Goal: Task Accomplishment & Management: Use online tool/utility

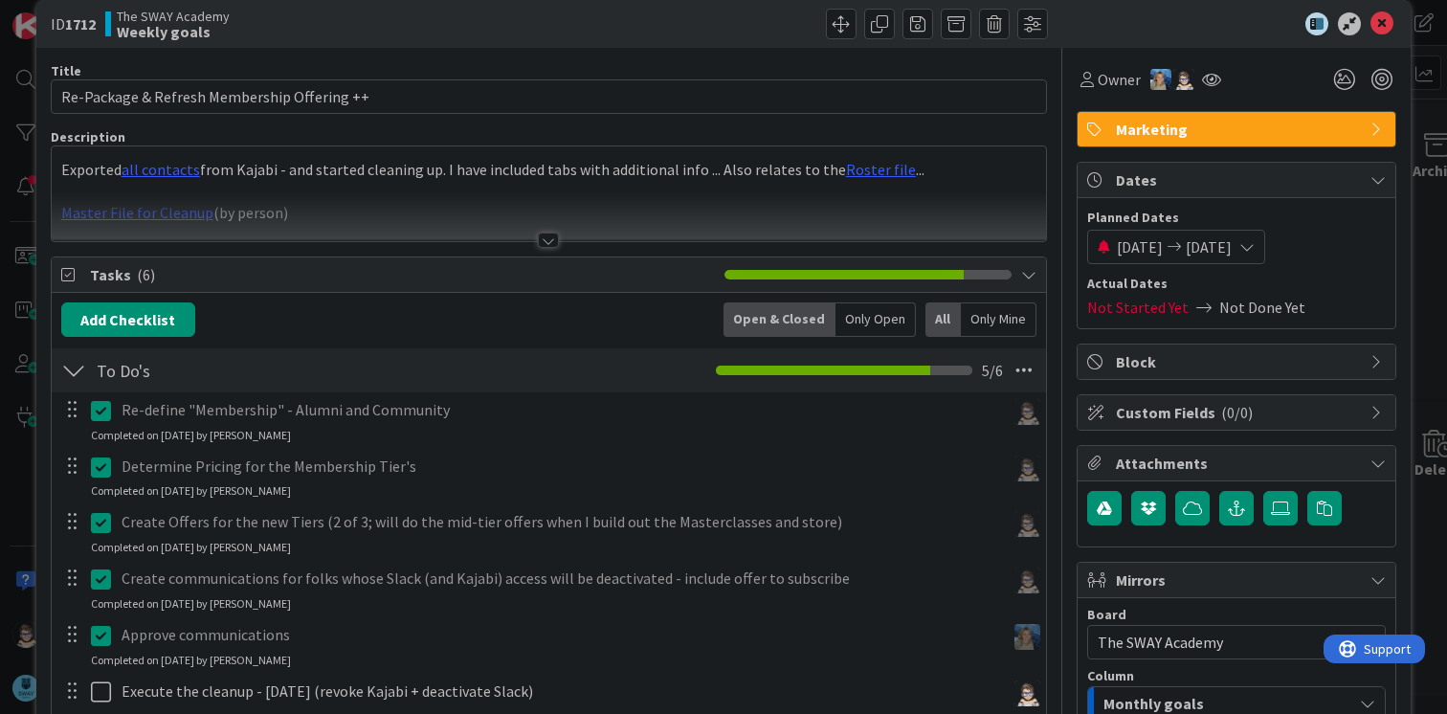
scroll to position [24, 0]
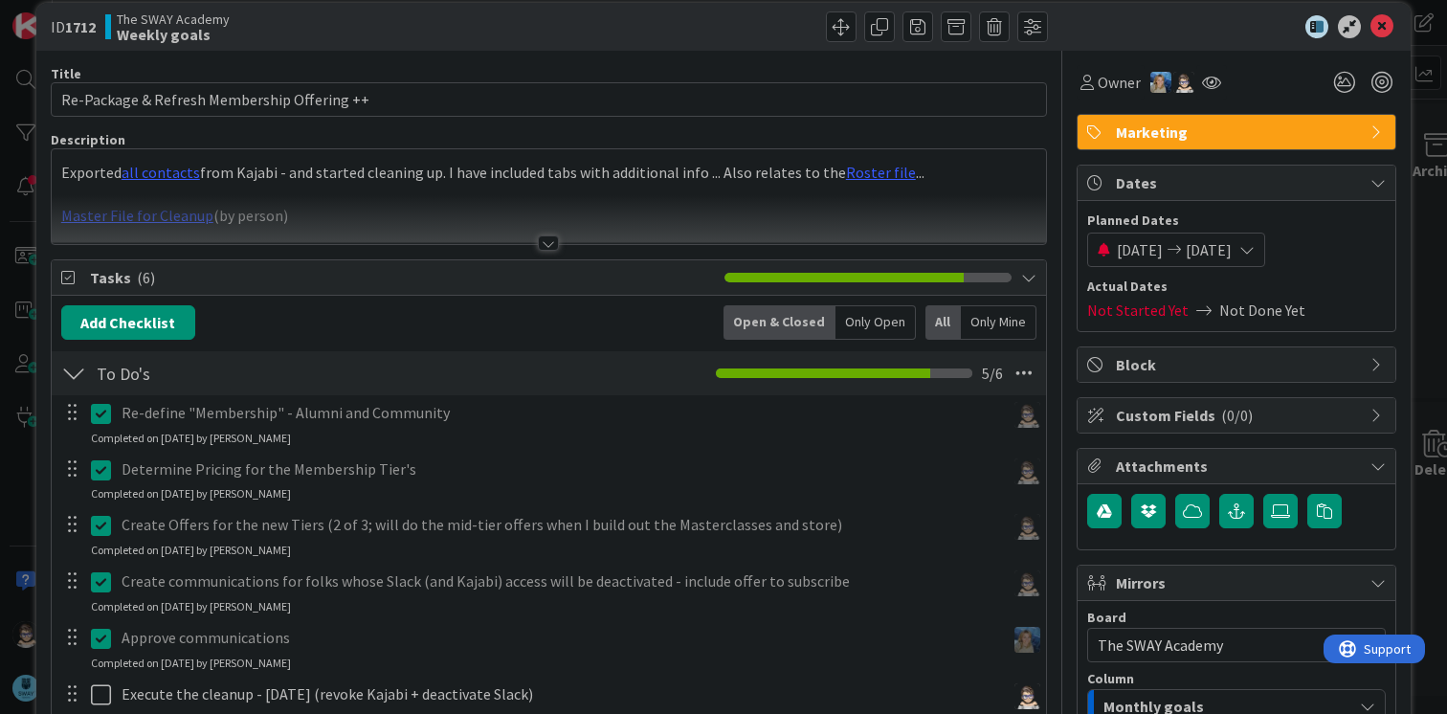
drag, startPoint x: 540, startPoint y: 250, endPoint x: 540, endPoint y: 239, distance: 10.5
click at [540, 245] on div at bounding box center [548, 242] width 21 height 15
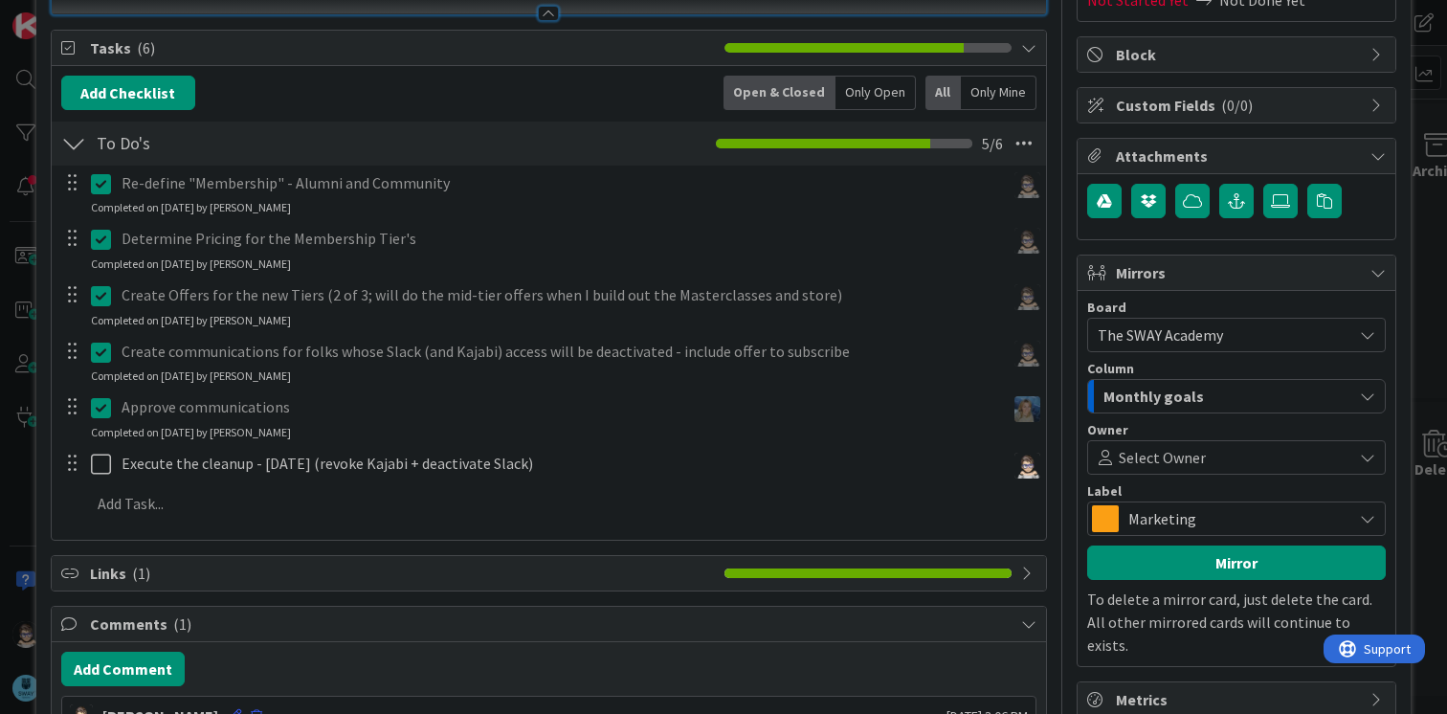
scroll to position [571, 0]
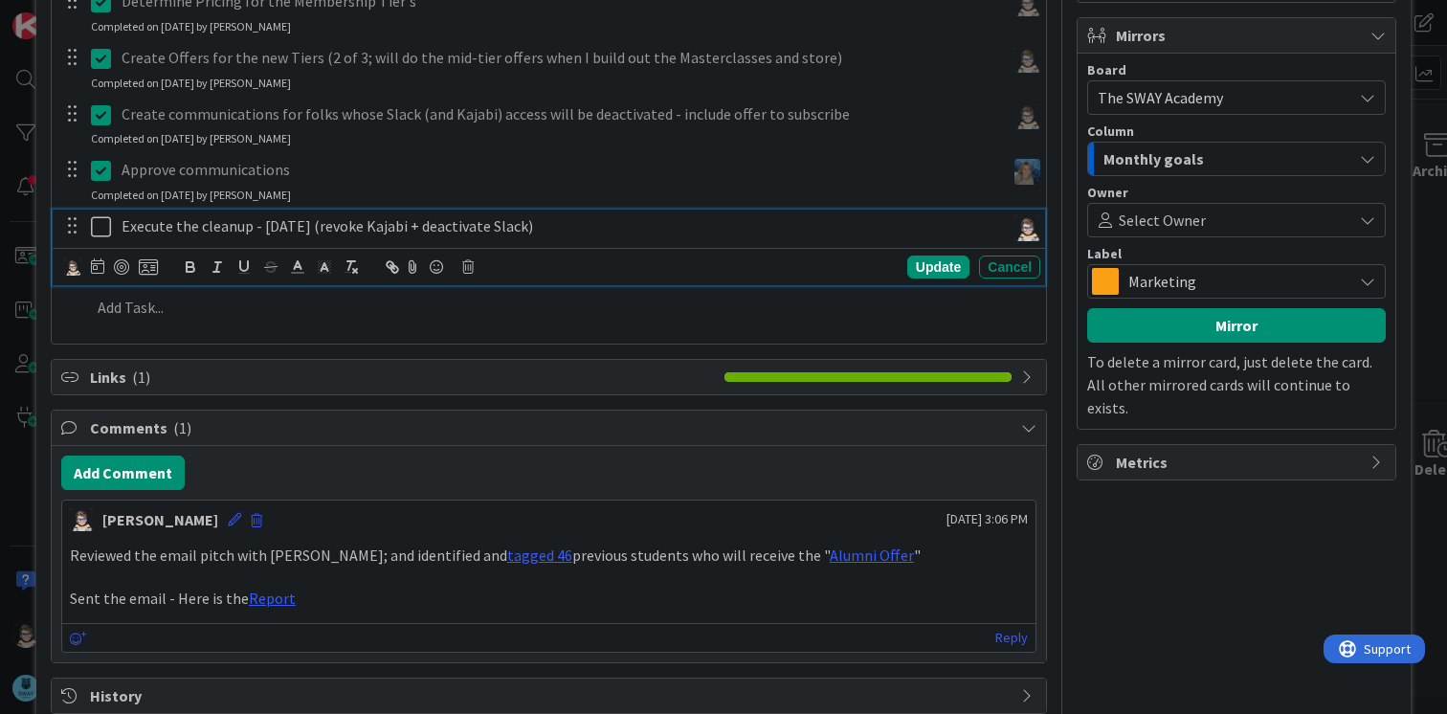
click at [578, 222] on p "Execute the cleanup - [DATE] (revoke Kajabi + deactivate Slack)" at bounding box center [560, 226] width 876 height 22
click at [394, 271] on icon "button" at bounding box center [392, 266] width 17 height 17
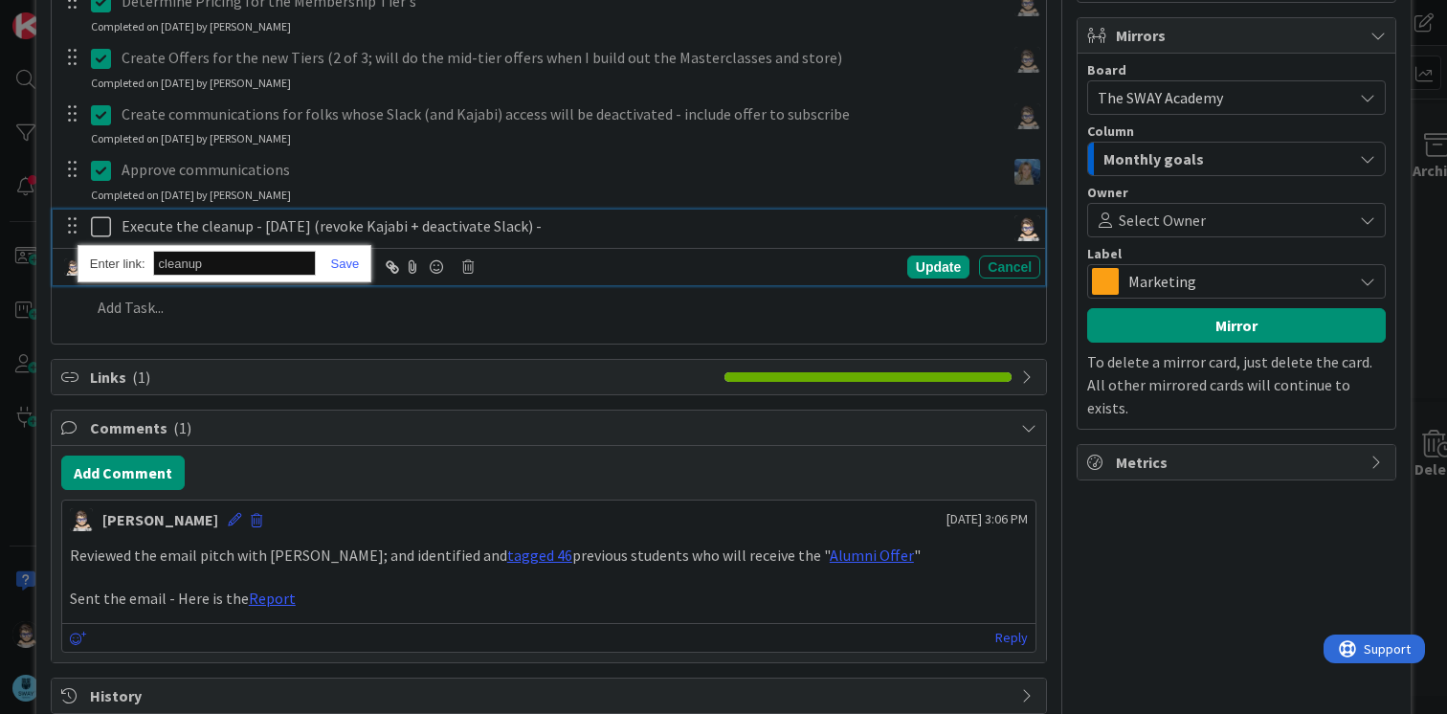
paste input "[URL][DOMAIN_NAME]"
type input "[URL][DOMAIN_NAME]"
click at [343, 263] on link at bounding box center [338, 263] width 44 height 14
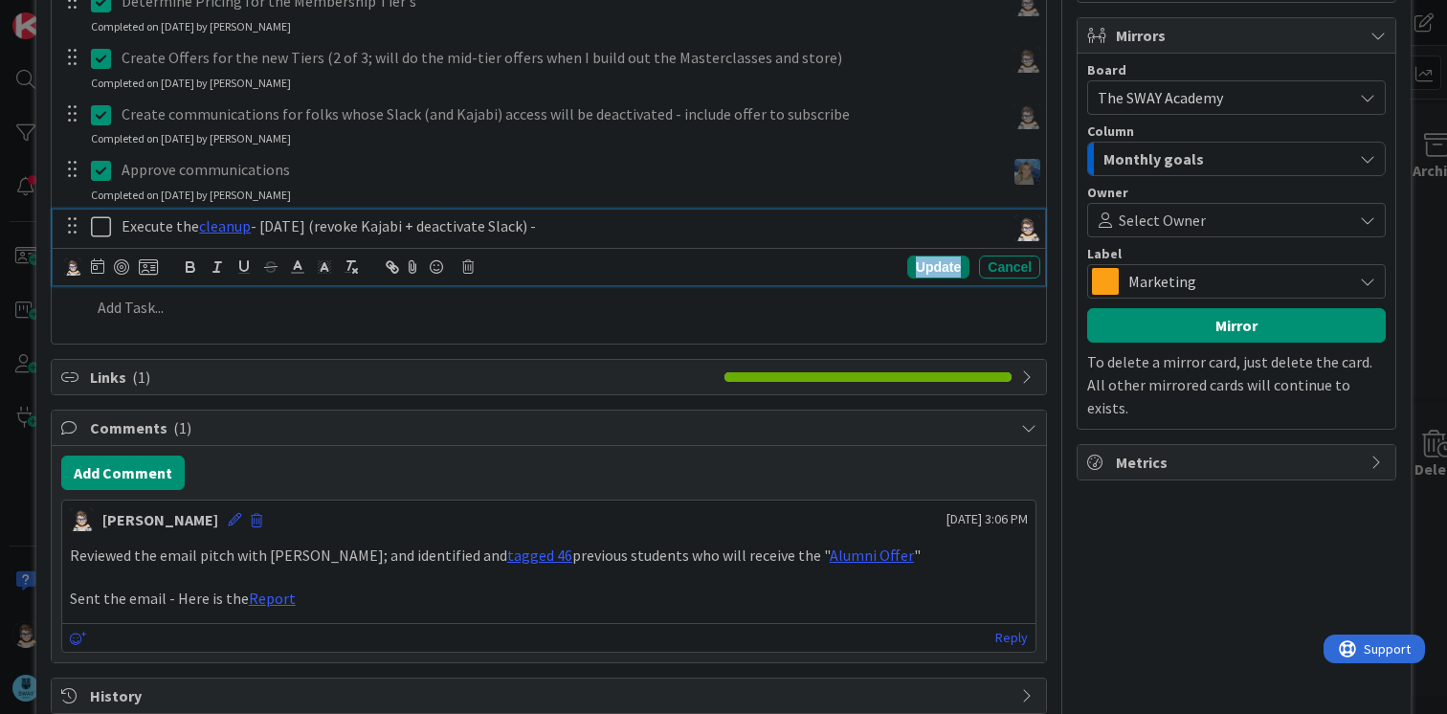
click at [910, 261] on div "Update" at bounding box center [938, 266] width 62 height 23
click at [224, 228] on link "cleanup" at bounding box center [225, 225] width 52 height 19
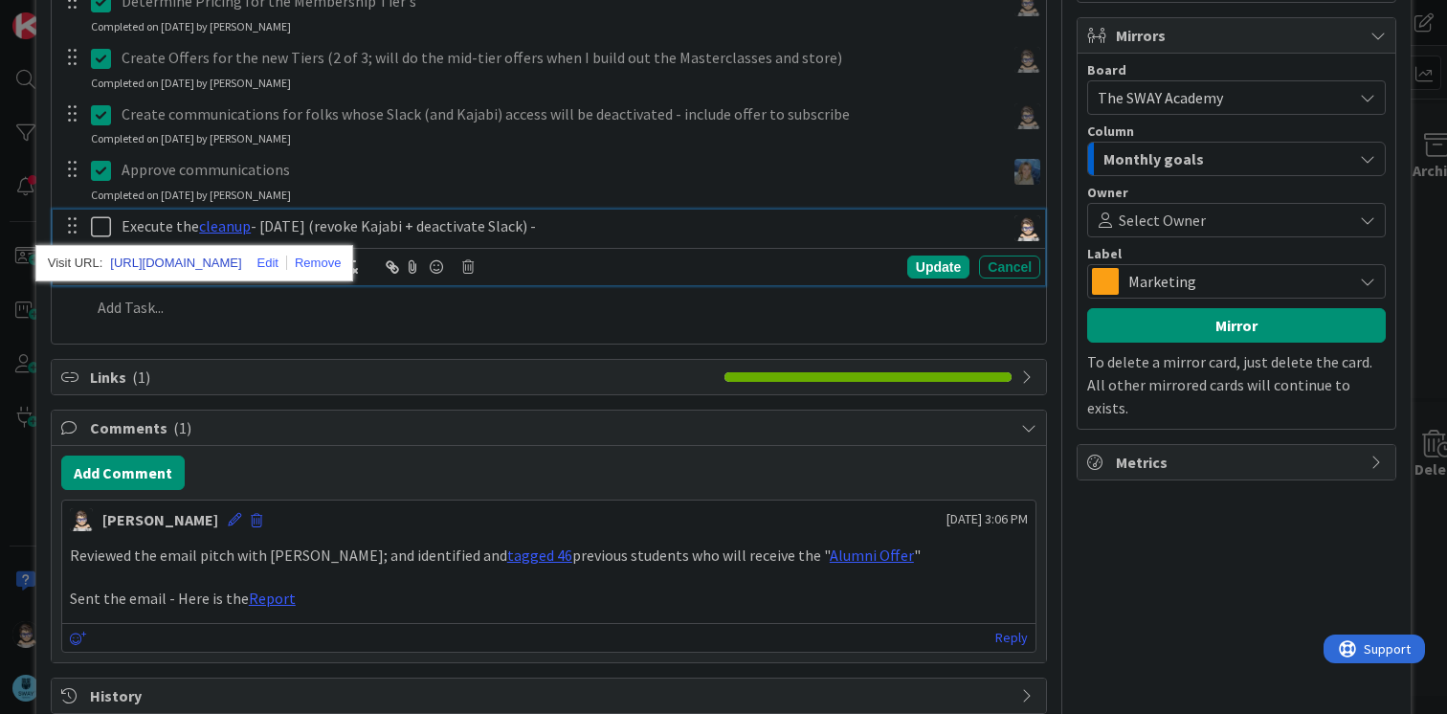
click at [217, 262] on link "[URL][DOMAIN_NAME]" at bounding box center [175, 263] width 131 height 25
click at [627, 231] on p "Execute the cleanup - [DATE] (revoke Kajabi + deactivate Slack) -" at bounding box center [560, 226] width 876 height 22
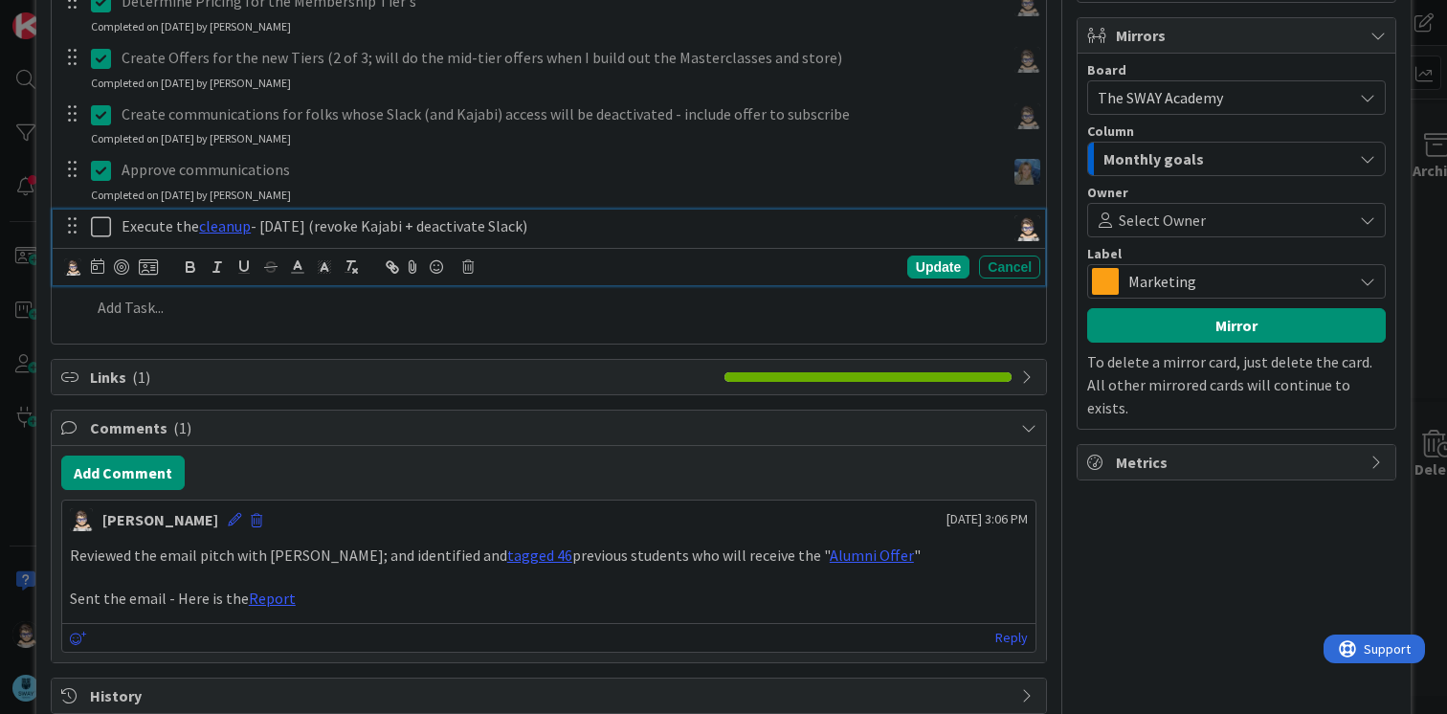
click at [189, 225] on p "Execute the cleanup - [DATE] (revoke Kajabi + deactivate Slack)" at bounding box center [560, 226] width 876 height 22
click at [924, 258] on div "Update" at bounding box center [938, 266] width 62 height 23
